Goal: Obtain resource: Obtain resource

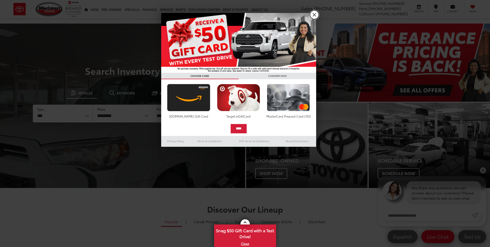
drag, startPoint x: 313, startPoint y: 14, endPoint x: 310, endPoint y: 14, distance: 2.8
click at [313, 14] on link "X" at bounding box center [314, 14] width 9 height 9
